Goal: Information Seeking & Learning: Learn about a topic

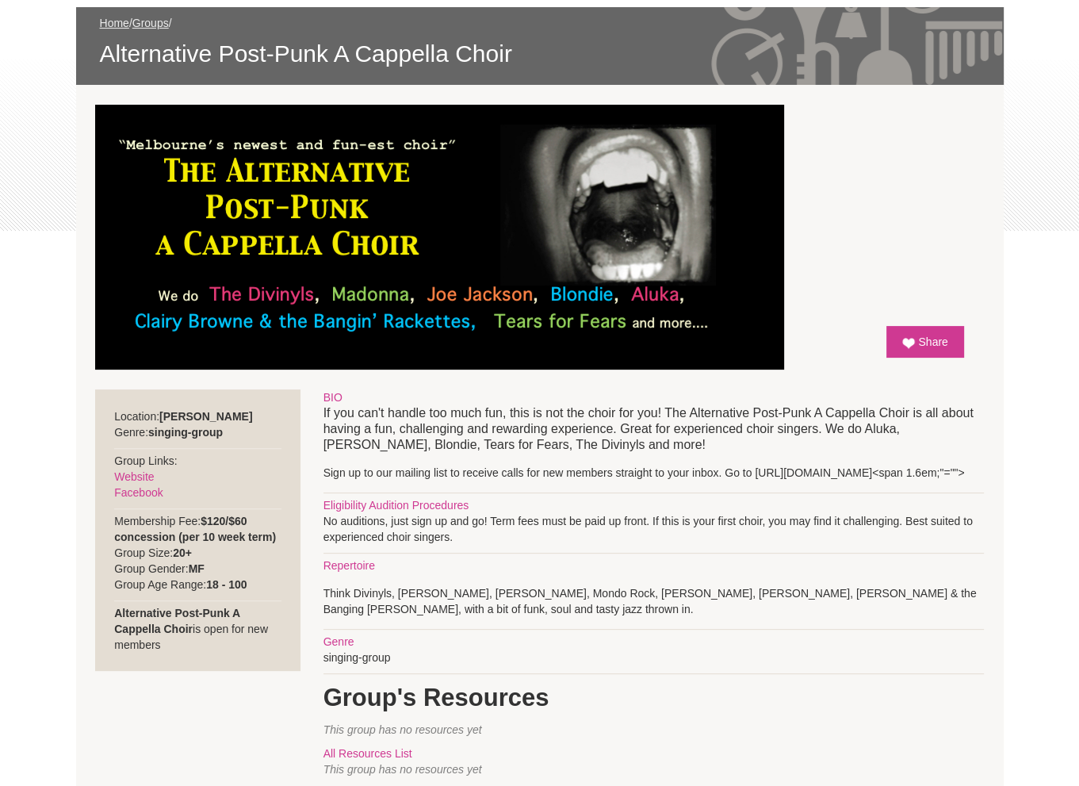
scroll to position [159, 0]
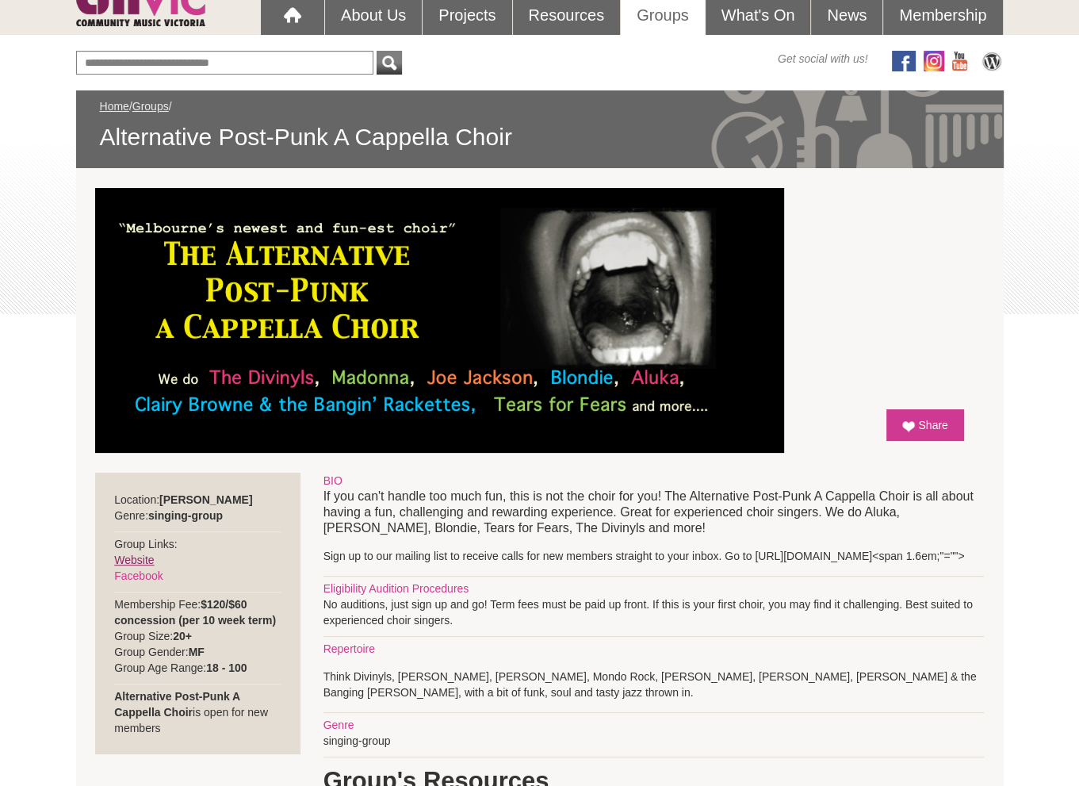
click at [141, 555] on link "Website" at bounding box center [134, 559] width 40 height 13
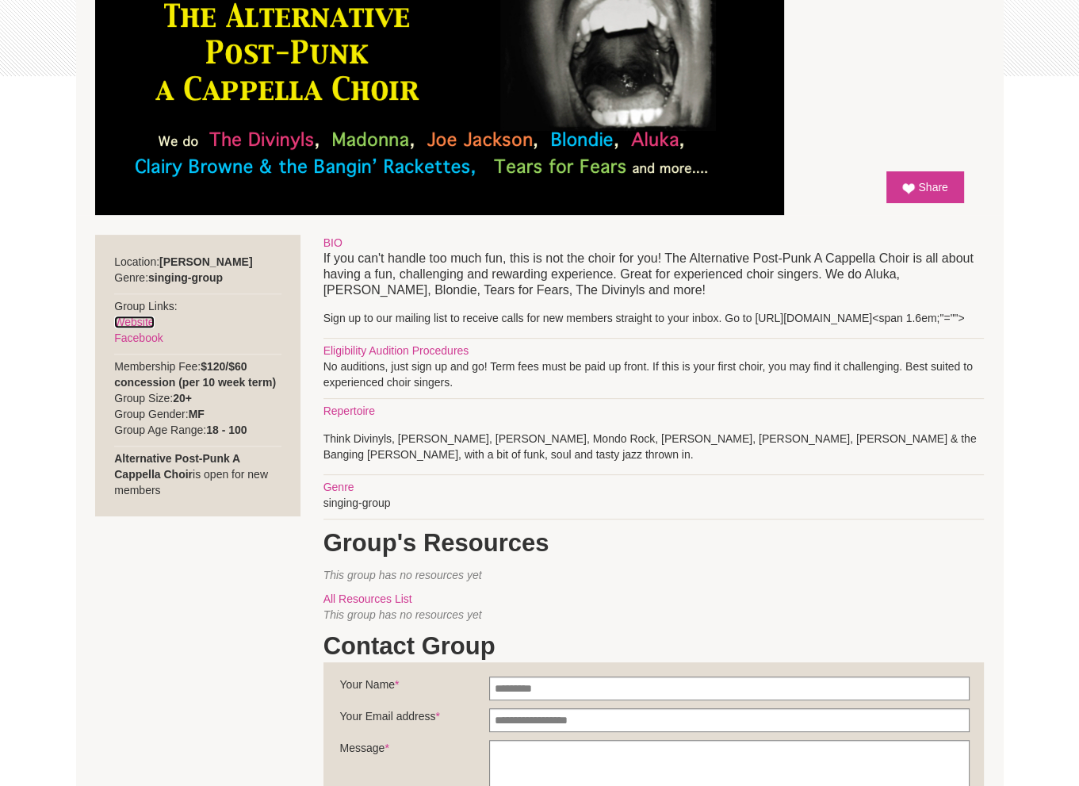
scroll to position [317, 0]
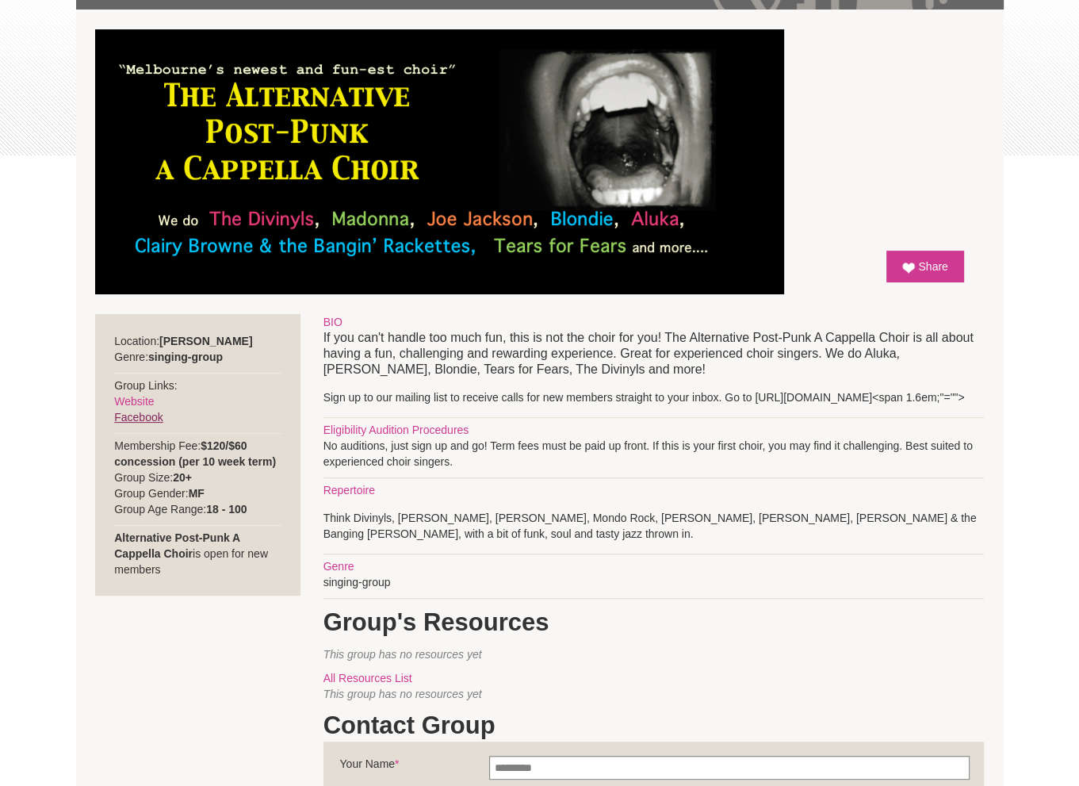
click at [123, 415] on link "Facebook" at bounding box center [138, 417] width 48 height 13
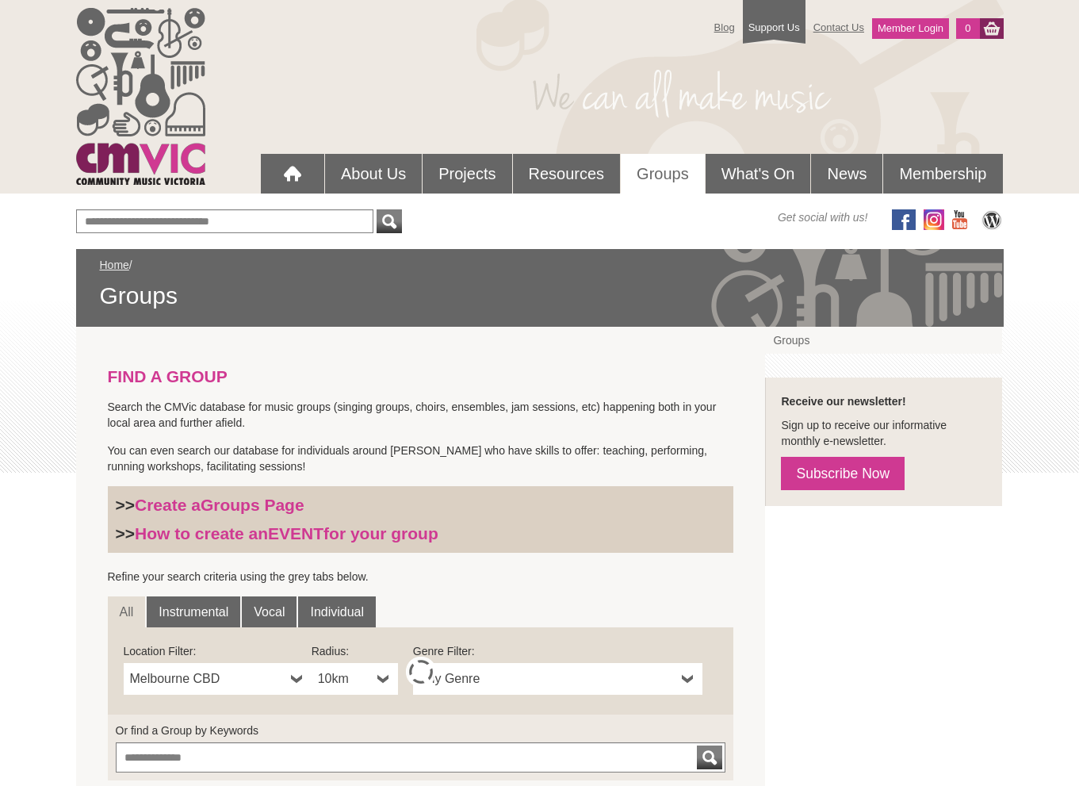
scroll to position [396, 0]
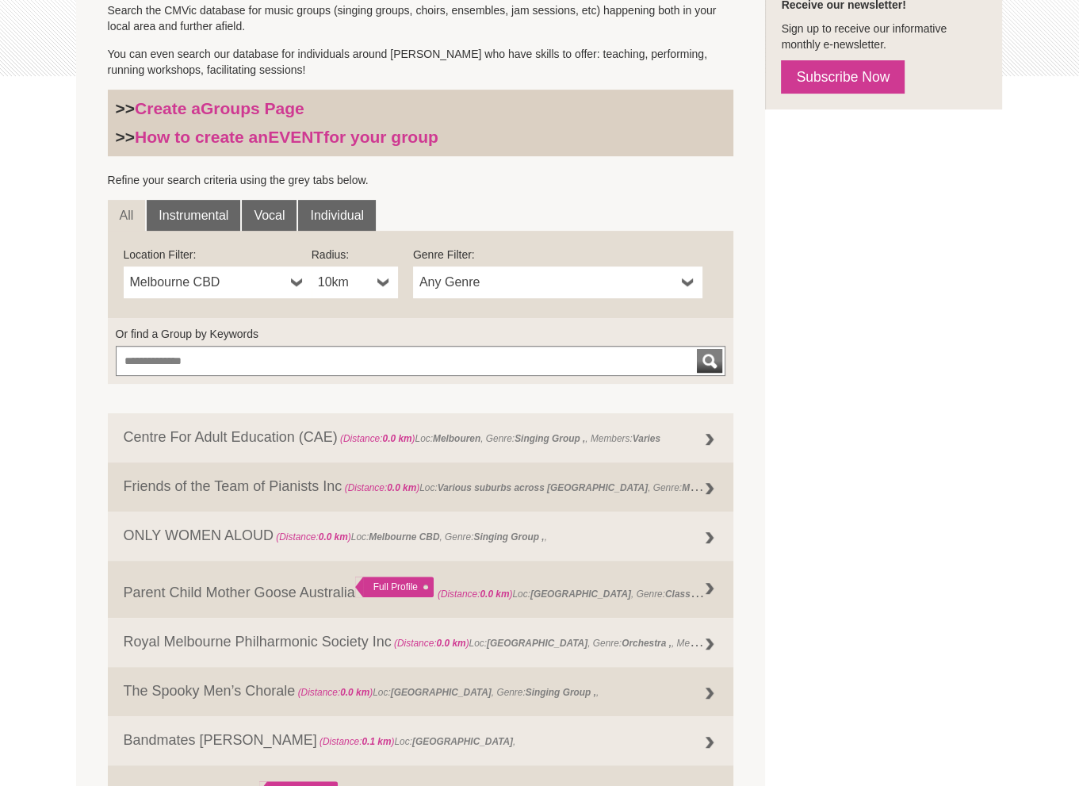
click at [297, 281] on b at bounding box center [297, 282] width 13 height 32
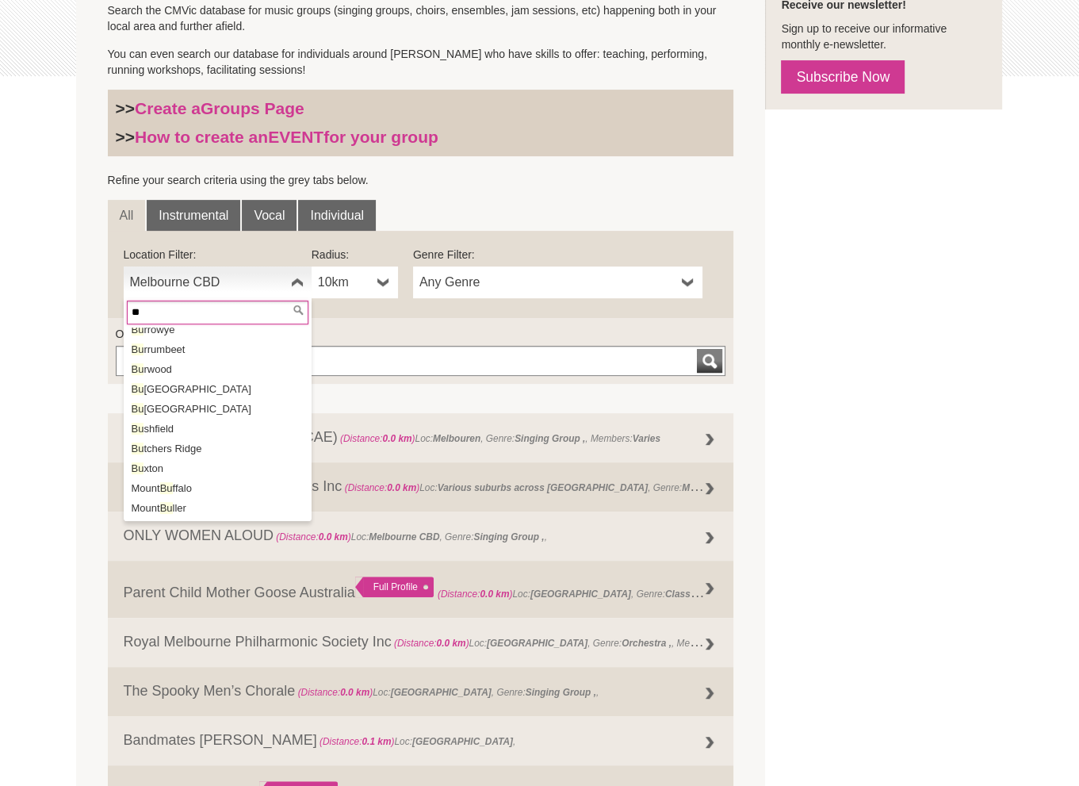
scroll to position [0, 0]
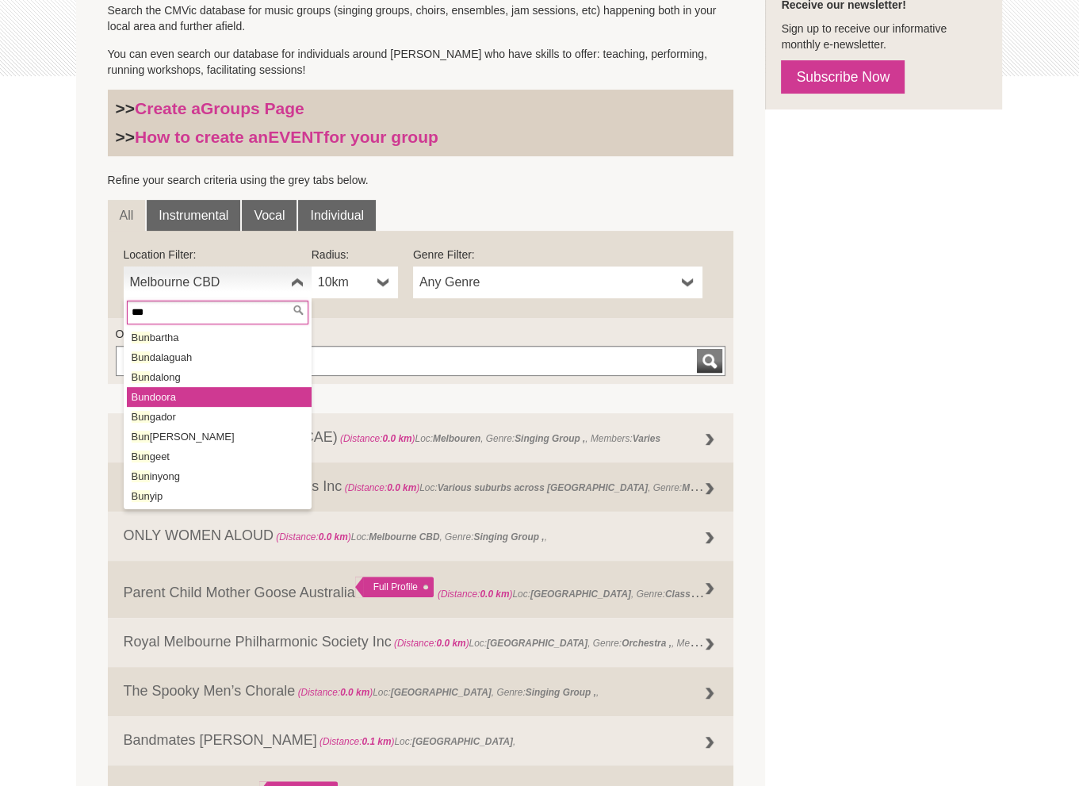
type input "***"
click at [239, 398] on li "Bun doora" at bounding box center [219, 397] width 185 height 20
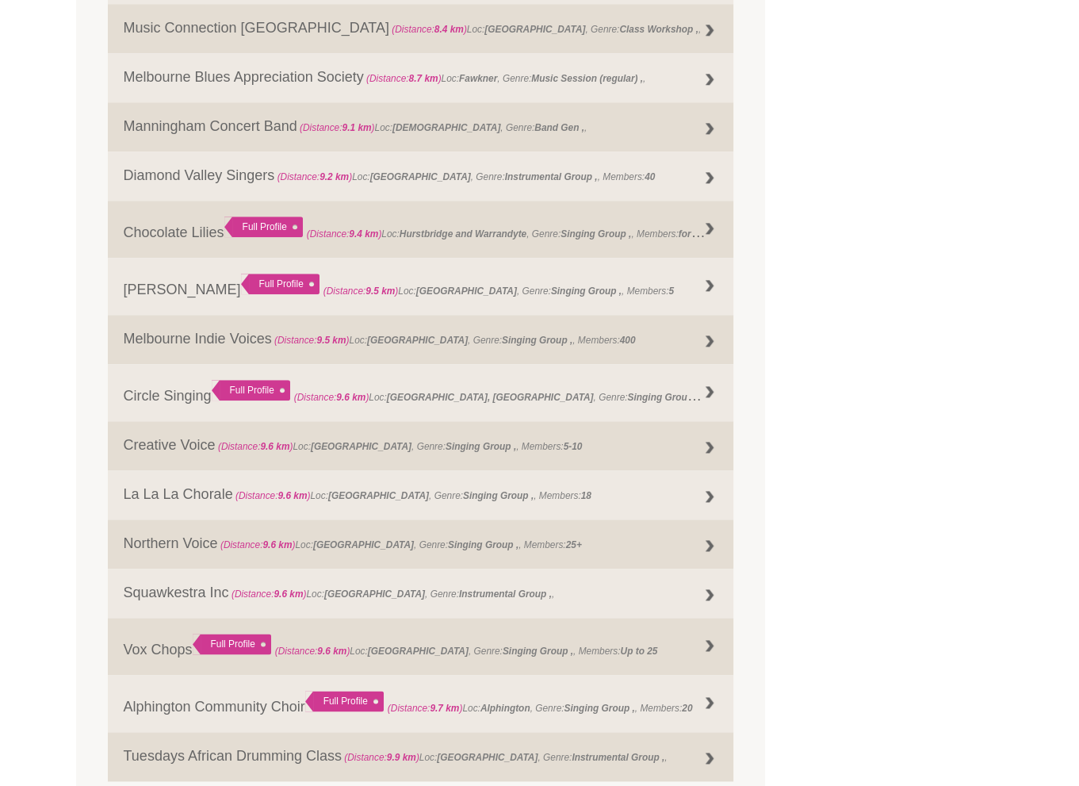
scroll to position [2064, 0]
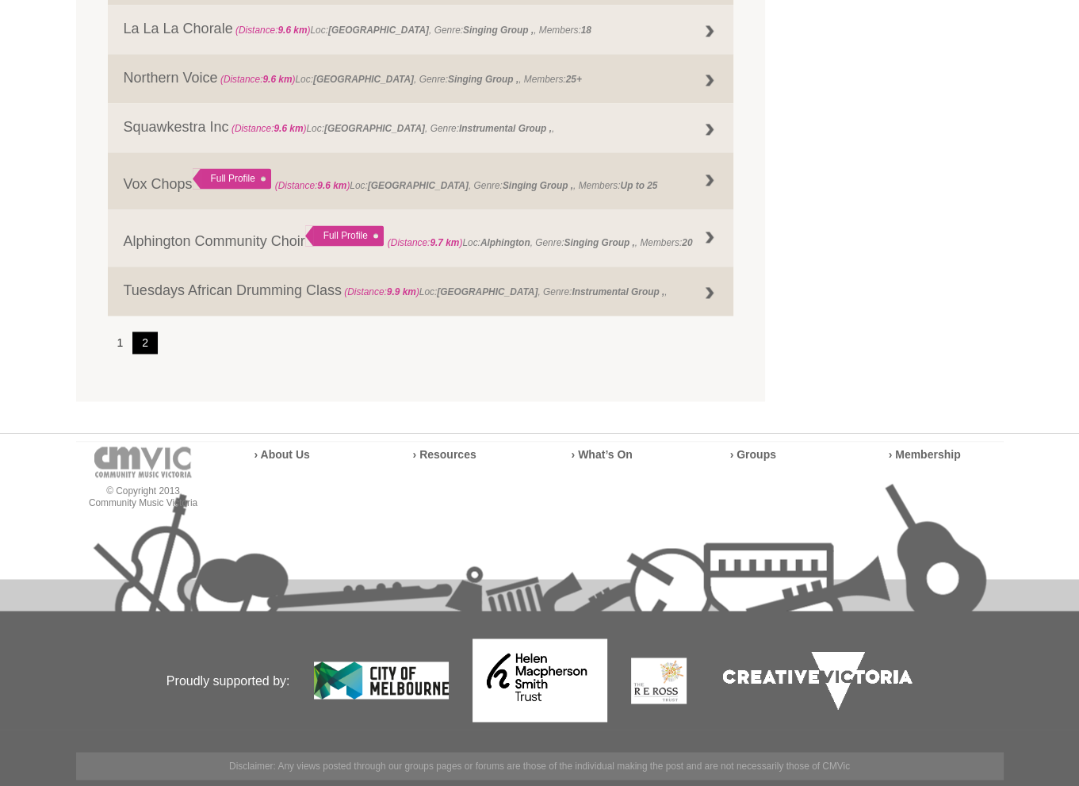
click at [150, 341] on link "2" at bounding box center [144, 342] width 25 height 22
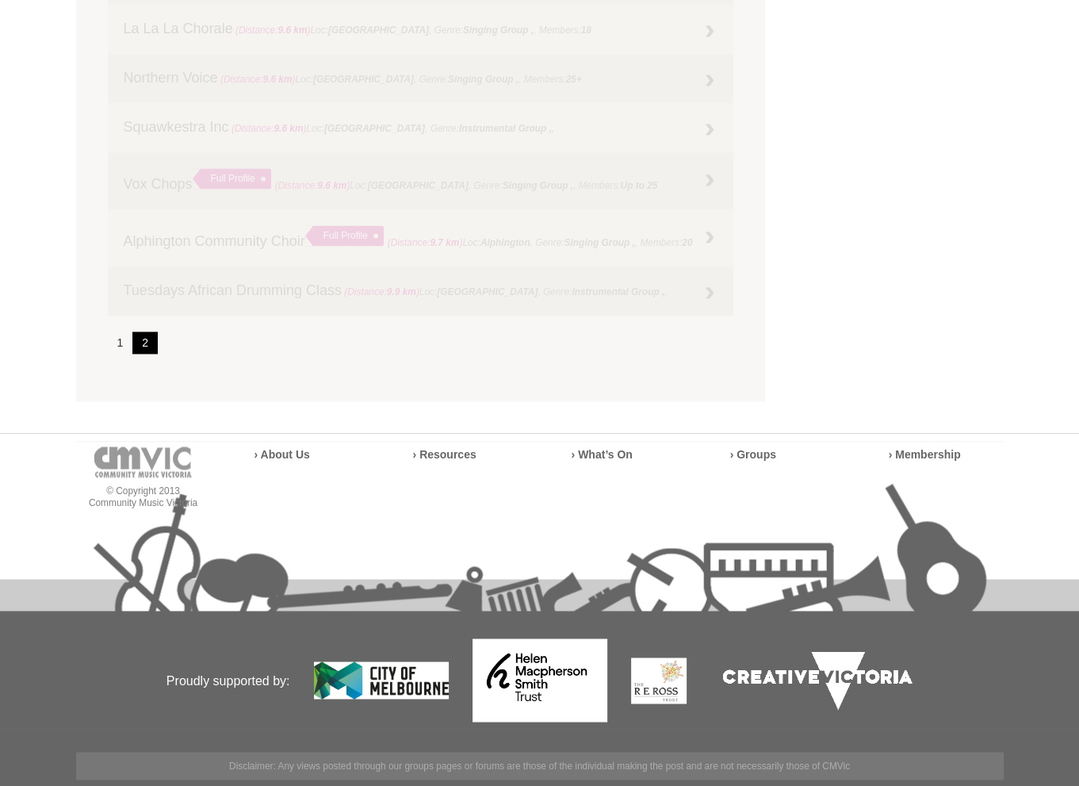
click at [145, 340] on link "2" at bounding box center [144, 342] width 25 height 22
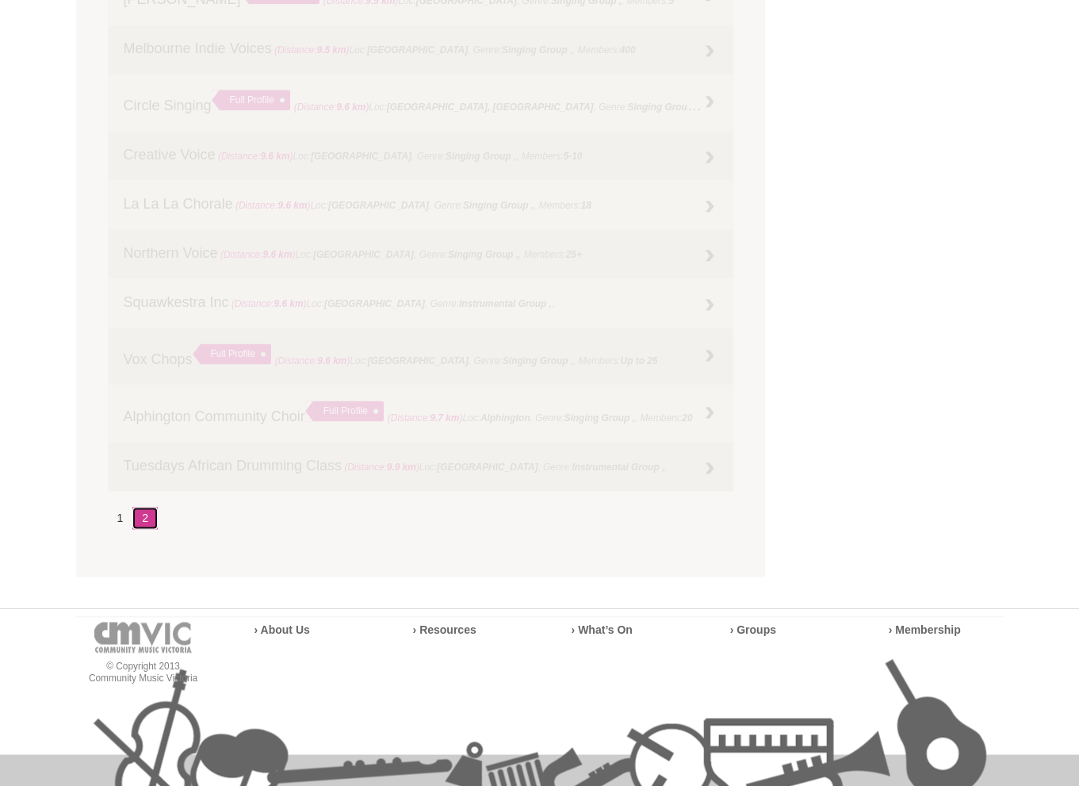
scroll to position [1747, 0]
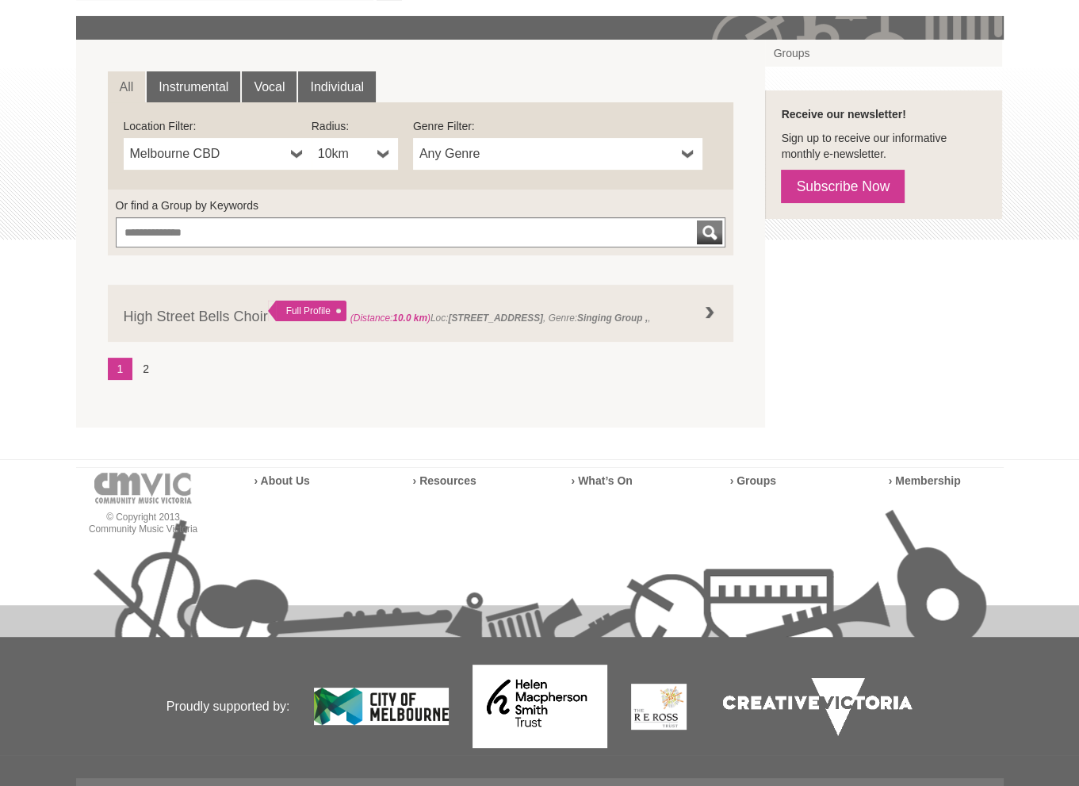
scroll to position [238, 0]
